Goal: Find specific page/section: Find specific page/section

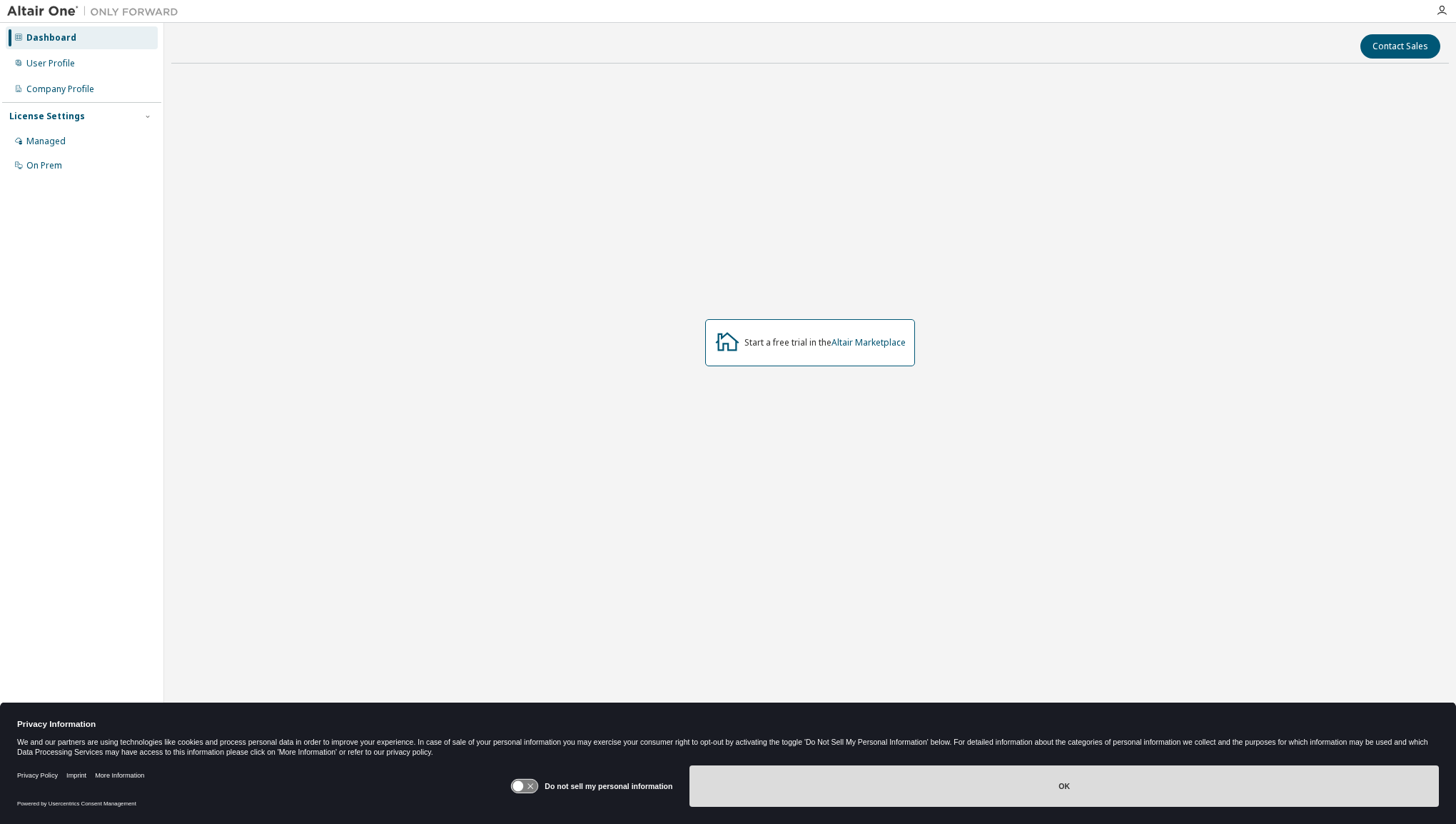
click at [821, 788] on button "OK" at bounding box center [1065, 786] width 750 height 41
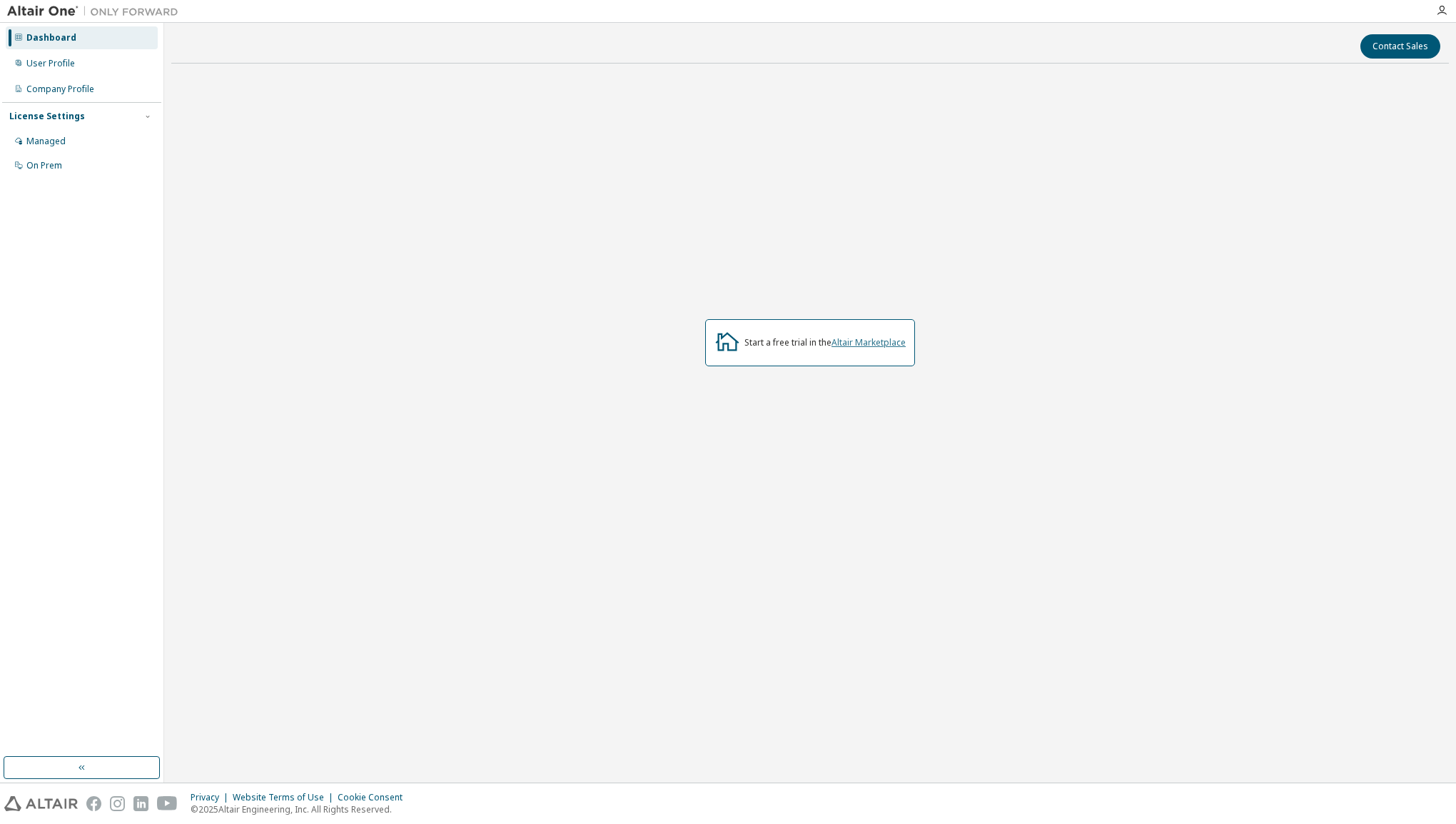
click at [848, 344] on link "Altair Marketplace" at bounding box center [868, 342] width 74 height 12
